Goal: Use online tool/utility: Utilize a website feature to perform a specific function

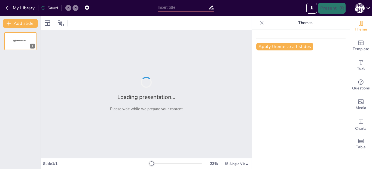
type input "Формулы объёма сфер, призм, конусов и цилиндров"
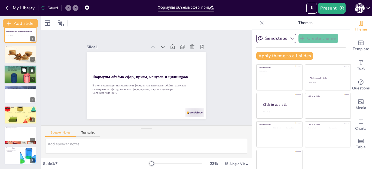
click at [23, 68] on button at bounding box center [24, 70] width 7 height 7
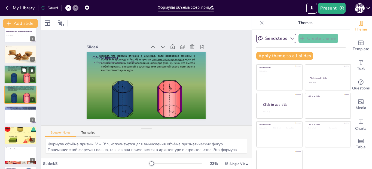
scroll to position [4, 0]
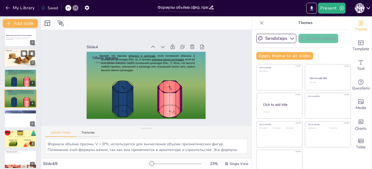
click at [14, 57] on div at bounding box center [20, 57] width 33 height 25
type textarea "Формула объёма сферы, V = (4/3)πr³, позволяет находить объём сферических объект…"
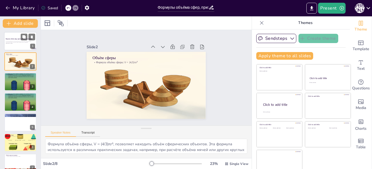
click at [21, 41] on p "В этой презентации мы рассмотрим формулы для вычисления объёма различных геомет…" at bounding box center [20, 42] width 29 height 2
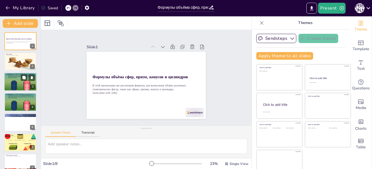
click at [17, 83] on div at bounding box center [20, 81] width 33 height 25
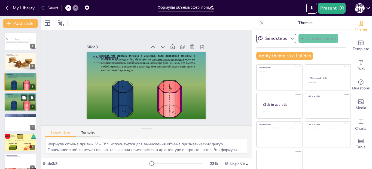
click at [16, 106] on div at bounding box center [20, 102] width 33 height 25
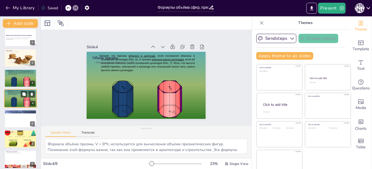
scroll to position [28, 0]
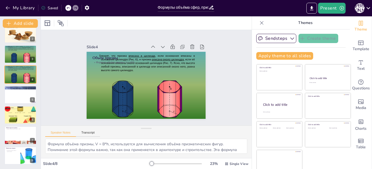
click at [16, 104] on div "Формулы объёма сфер, призм, конусов и цилиндров В этой презентации мы рассмотри…" at bounding box center [20, 85] width 41 height 160
click at [14, 116] on div at bounding box center [20, 115] width 33 height 25
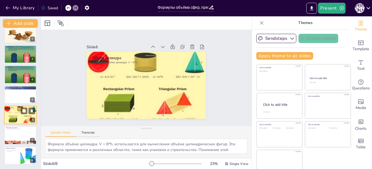
scroll to position [7, 0]
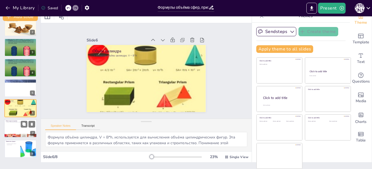
click at [16, 132] on div at bounding box center [20, 128] width 33 height 19
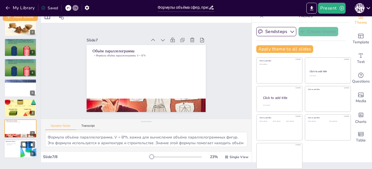
click at [13, 141] on p "Применение формул" at bounding box center [12, 141] width 13 height 2
type textarea "Формулы объёма имеют практическое применение в реальной жизни. Они помогают реш…"
